Goal: Transaction & Acquisition: Download file/media

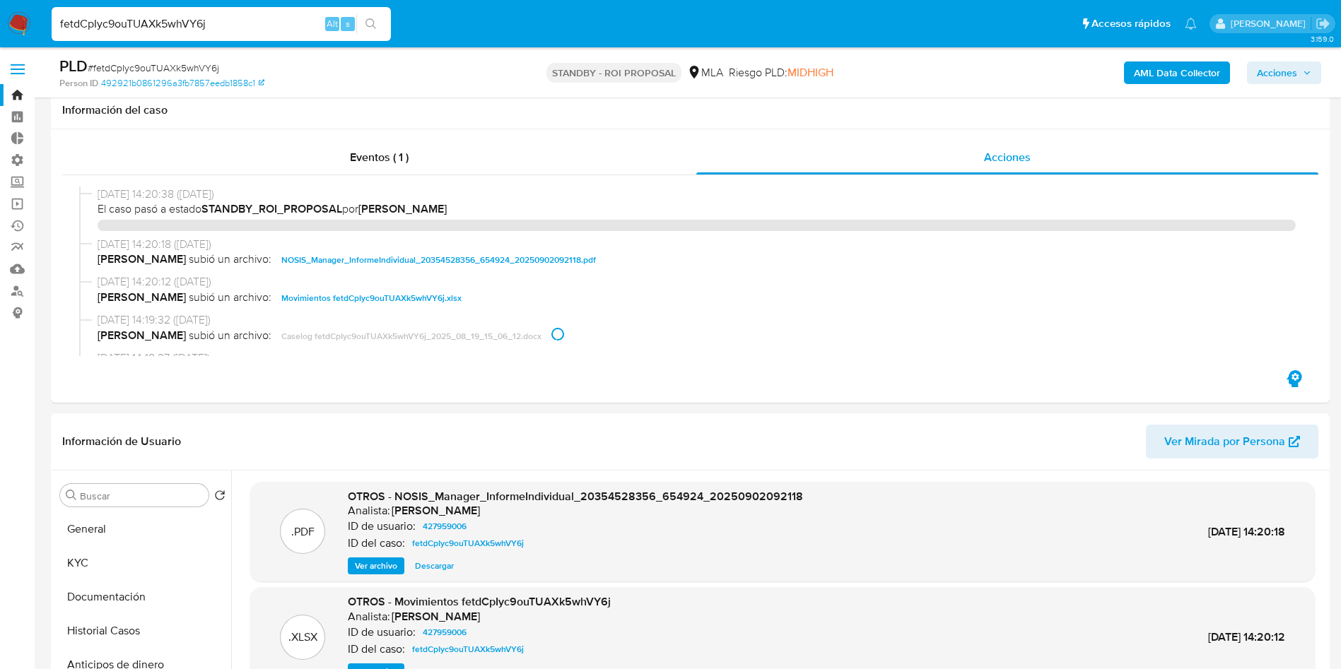
select select "10"
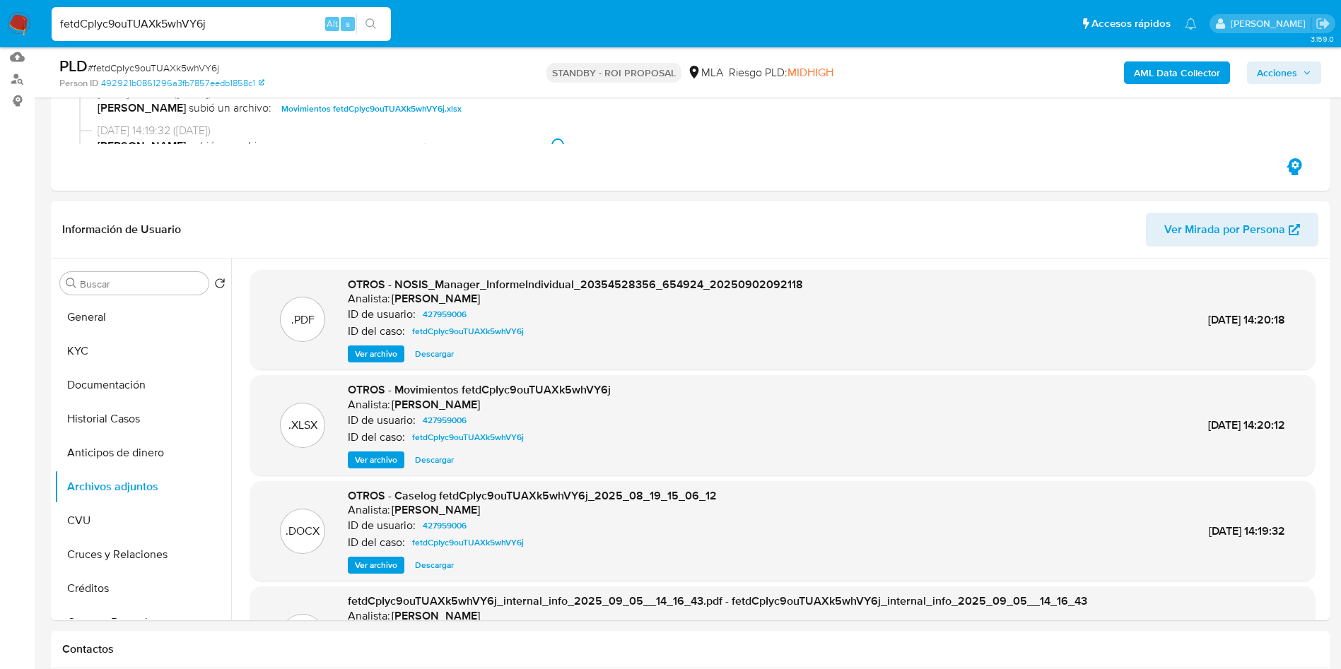
scroll to position [106, 0]
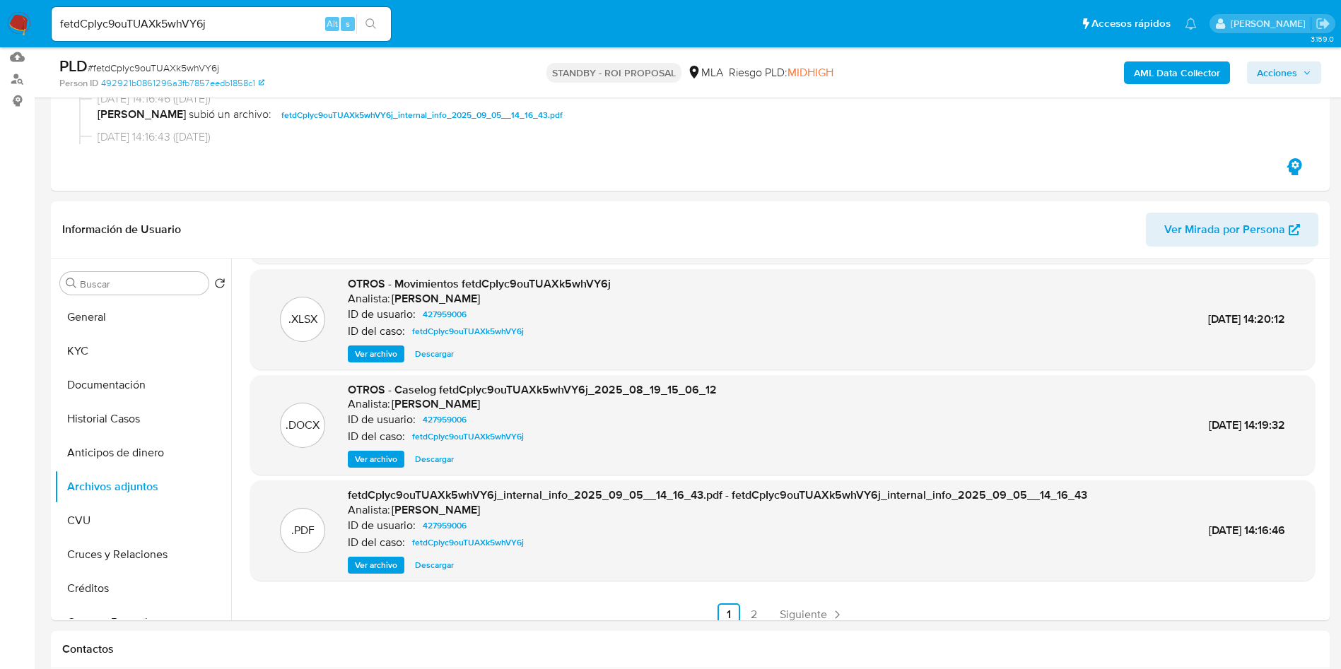
click at [378, 20] on button "search-icon" at bounding box center [370, 24] width 29 height 20
click at [376, 25] on icon "search-icon" at bounding box center [370, 23] width 11 height 11
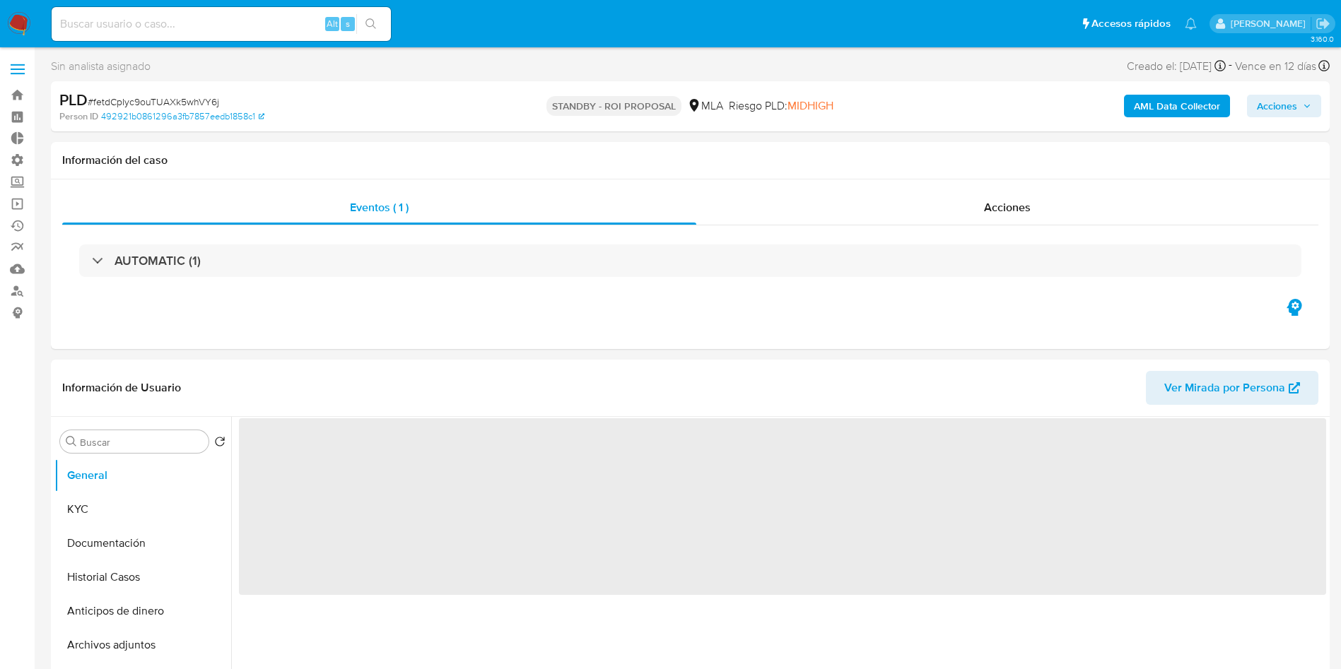
select select "10"
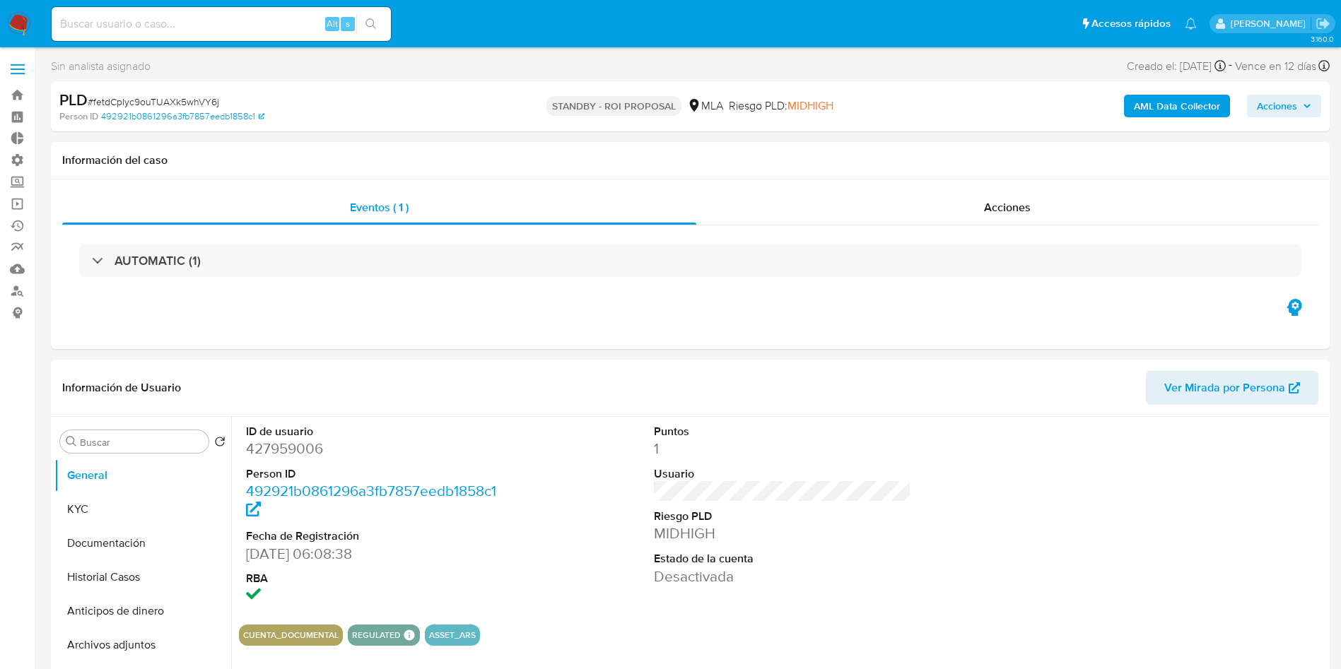
click at [208, 20] on input at bounding box center [221, 24] width 339 height 18
paste input "fetdCpIyc9ouTUAXk5whVY6j"
type input "fetdCpIyc9ouTUAXk5whVY6j"
click at [366, 25] on icon "search-icon" at bounding box center [370, 23] width 11 height 11
click at [1006, 210] on span "Acciones" at bounding box center [1007, 207] width 47 height 16
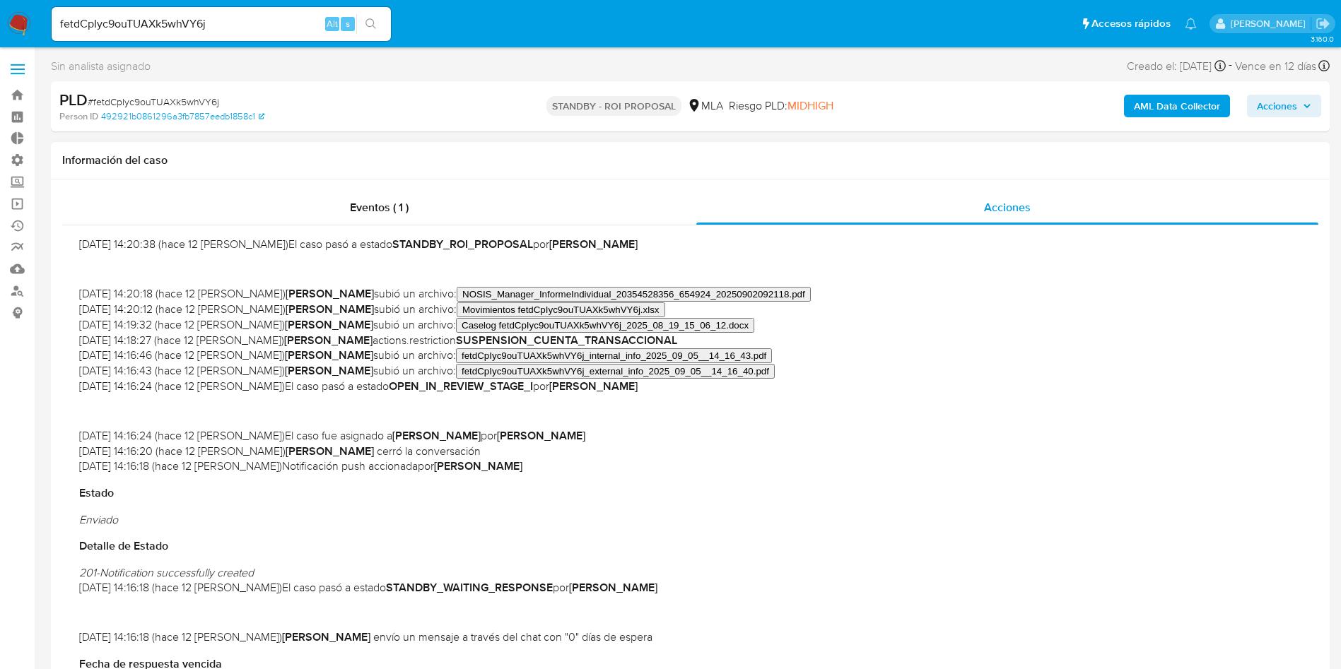
scroll to position [106, 0]
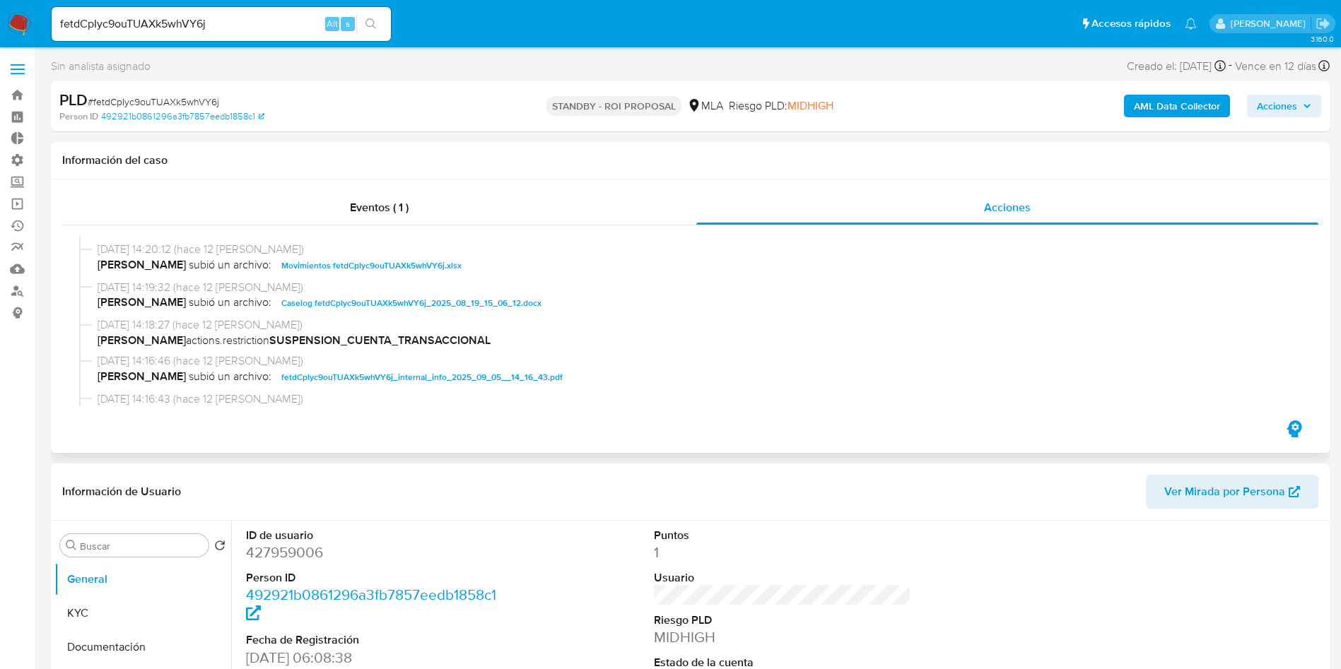
click at [358, 308] on span "Caselog fetdCpIyc9ouTUAXk5whVY6j_2025_08_19_15_06_12.docx" at bounding box center [411, 303] width 260 height 17
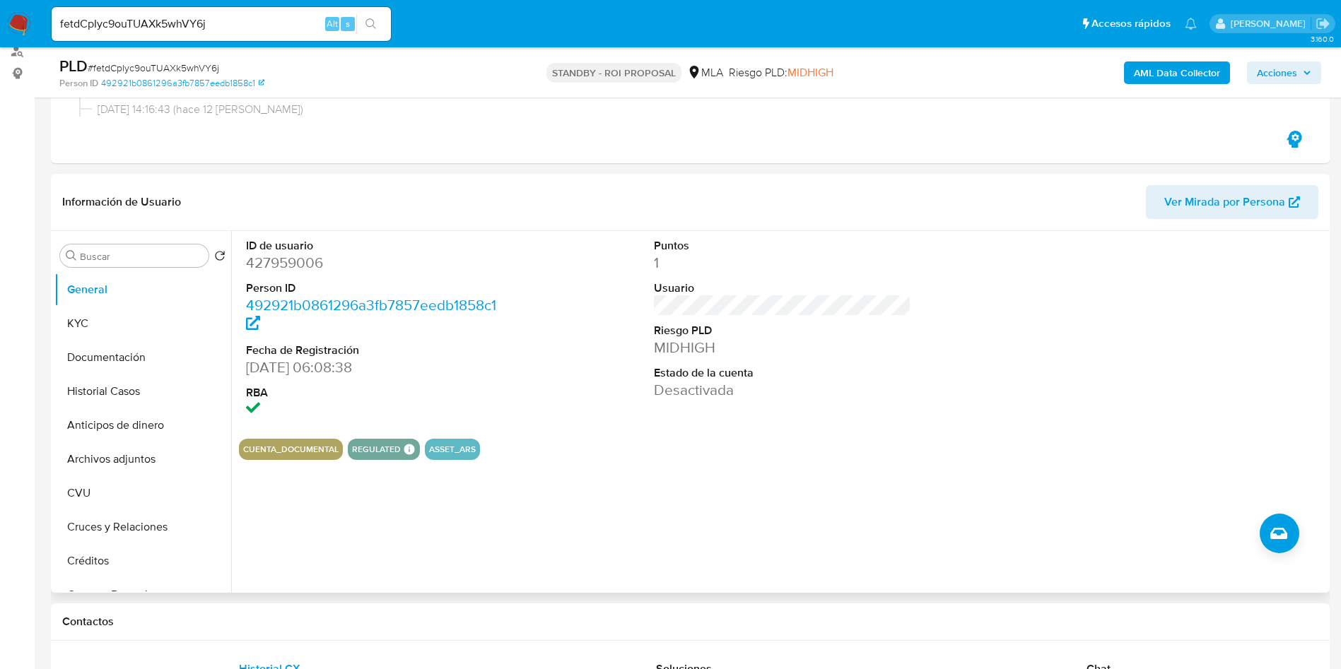
scroll to position [318, 0]
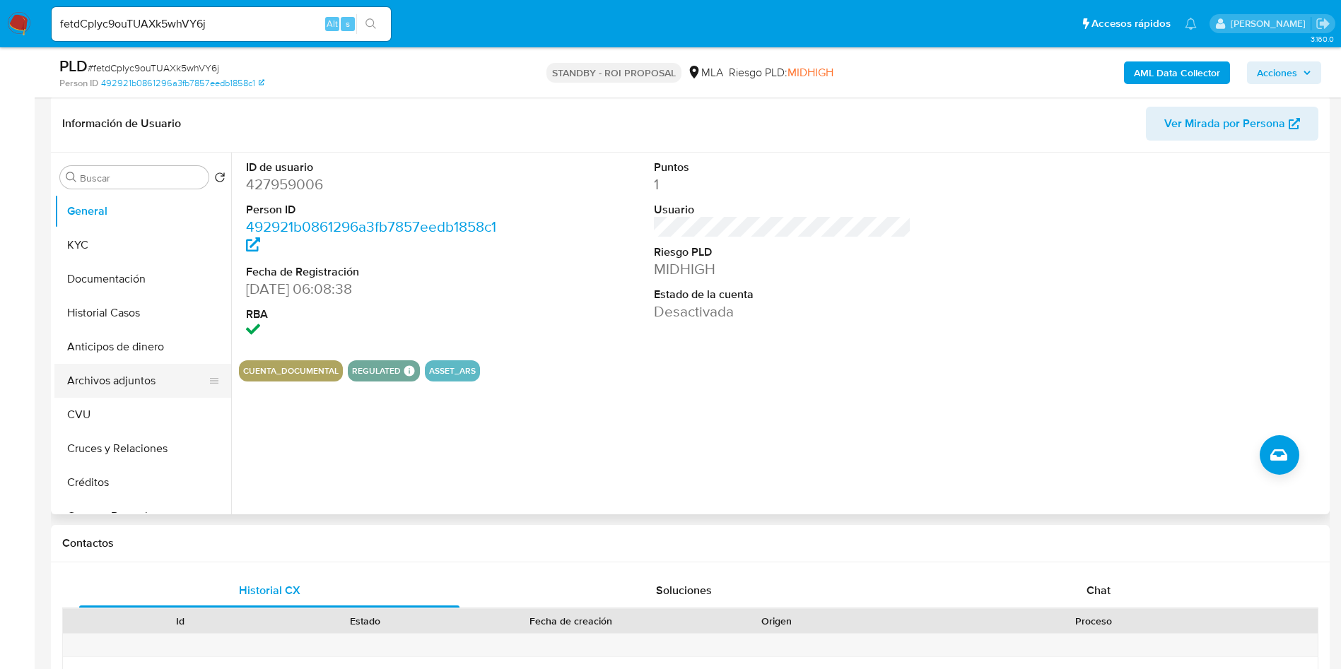
click at [130, 387] on button "Archivos adjuntos" at bounding box center [136, 381] width 165 height 34
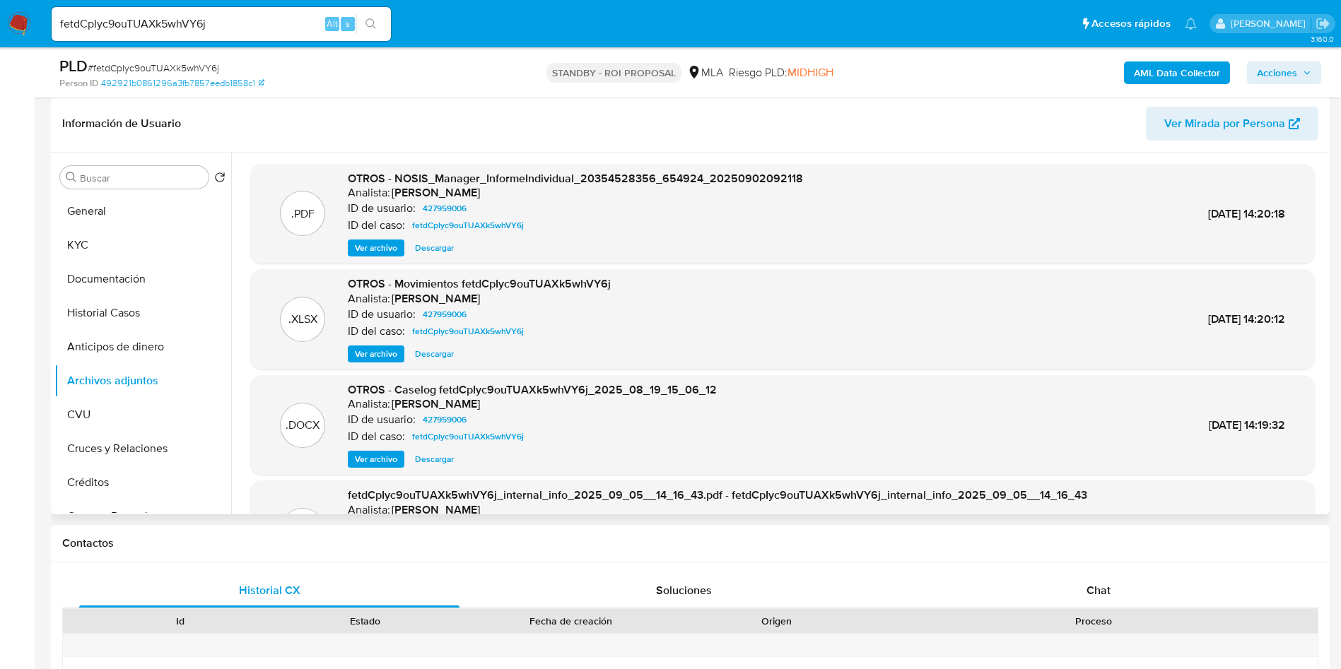
click at [428, 466] on span "Descargar" at bounding box center [434, 459] width 39 height 14
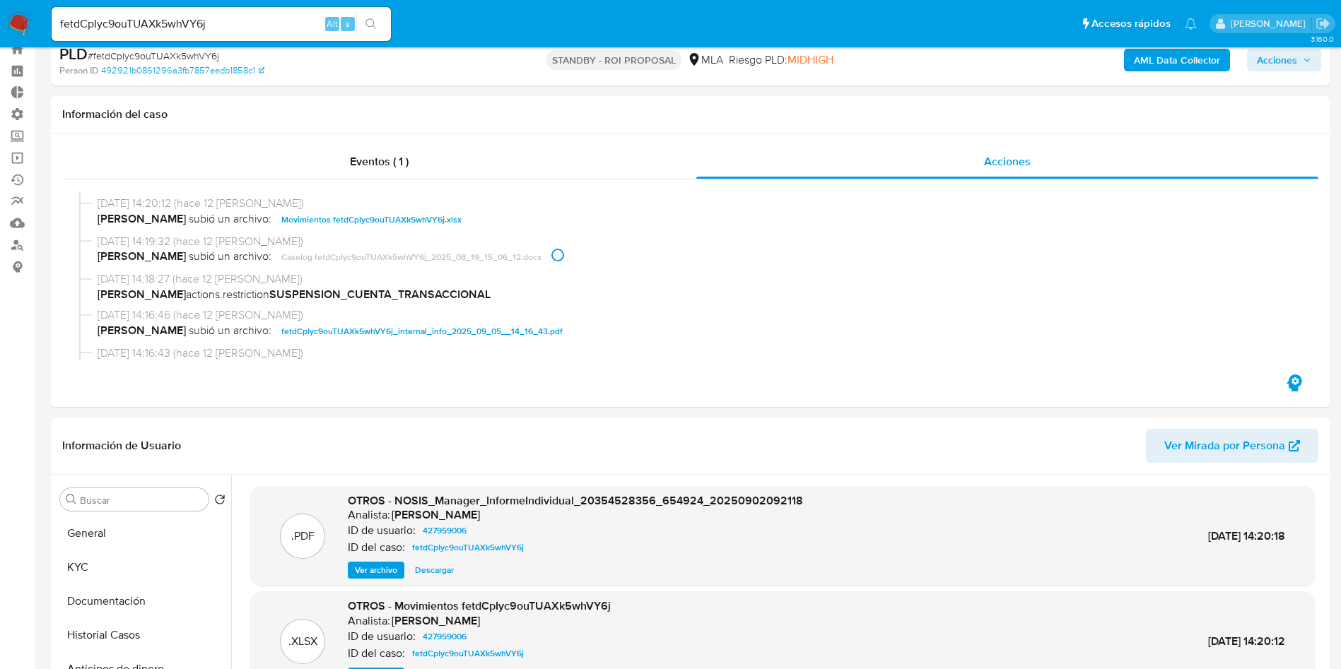
scroll to position [0, 0]
